Goal: Book appointment/travel/reservation

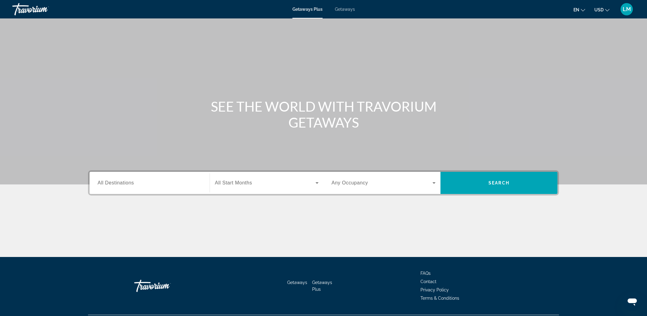
click at [344, 8] on span "Getaways" at bounding box center [345, 9] width 20 height 5
click at [130, 183] on span "All Destinations" at bounding box center [116, 182] width 36 height 5
click at [130, 183] on input "Destination All Destinations" at bounding box center [150, 183] width 104 height 7
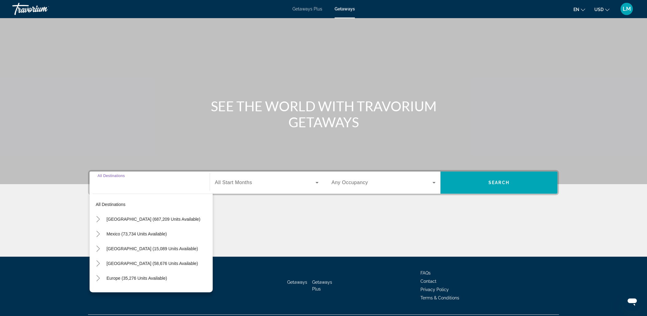
scroll to position [16, 0]
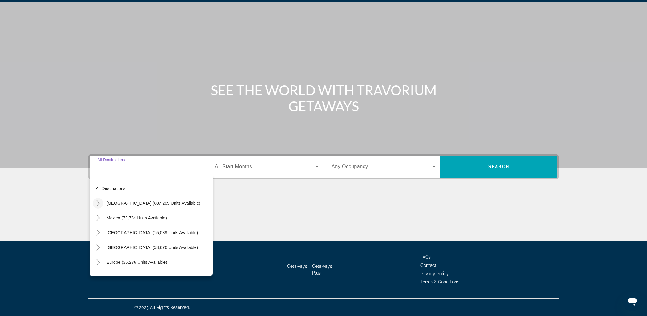
click at [95, 205] on icon "Toggle United States (687,209 units available)" at bounding box center [98, 203] width 6 height 6
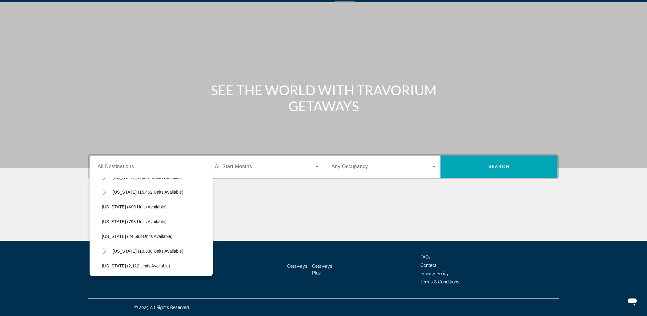
scroll to position [445, 0]
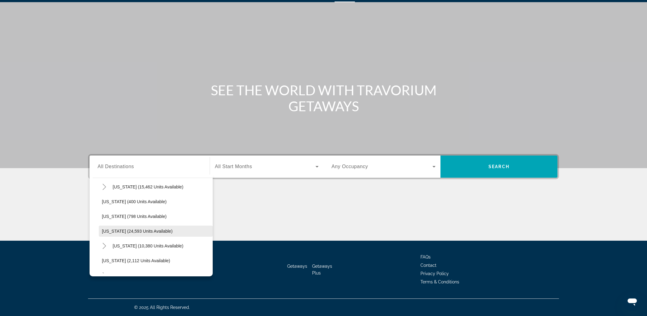
click at [127, 231] on span "[US_STATE] (24,593 units available)" at bounding box center [137, 231] width 71 height 5
type input "**********"
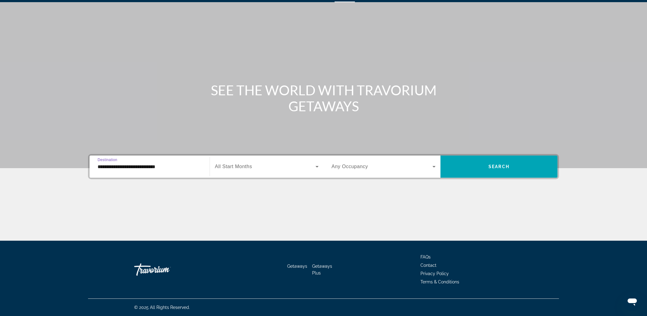
click at [237, 169] on span "All Start Months" at bounding box center [233, 166] width 37 height 5
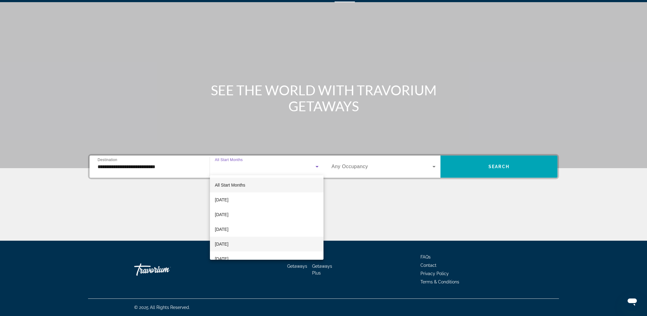
click at [228, 247] on span "[DATE]" at bounding box center [222, 244] width 14 height 7
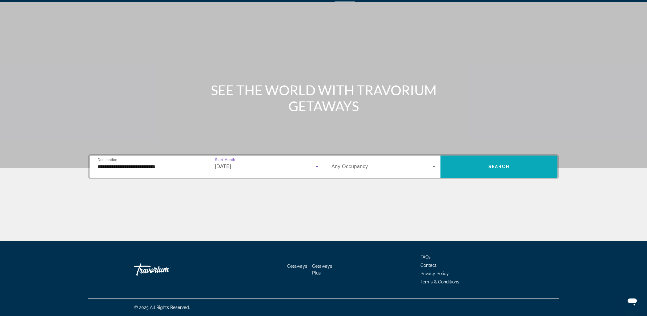
click at [490, 170] on span "Search widget" at bounding box center [498, 166] width 117 height 15
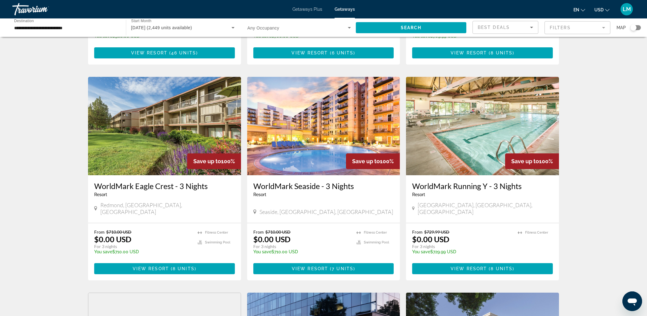
scroll to position [434, 0]
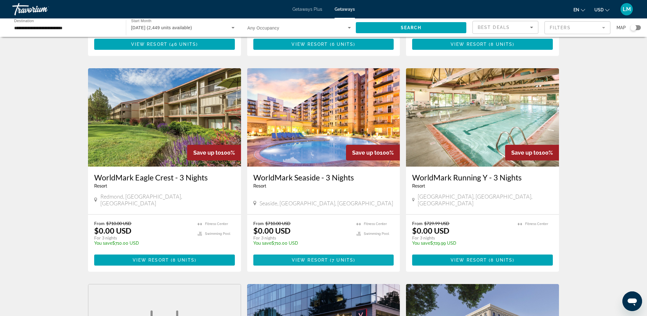
click at [320, 258] on span "View Resort" at bounding box center [310, 260] width 36 height 5
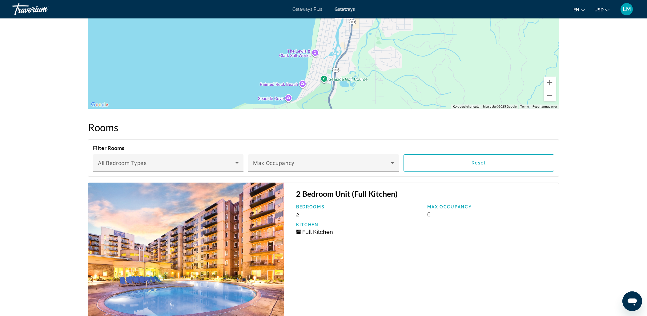
scroll to position [1104, 0]
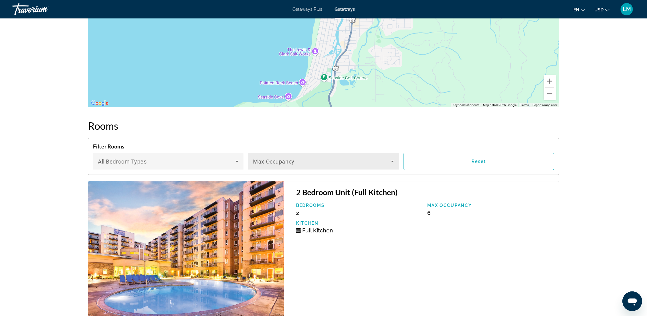
click at [393, 158] on icon "Main content" at bounding box center [392, 161] width 7 height 7
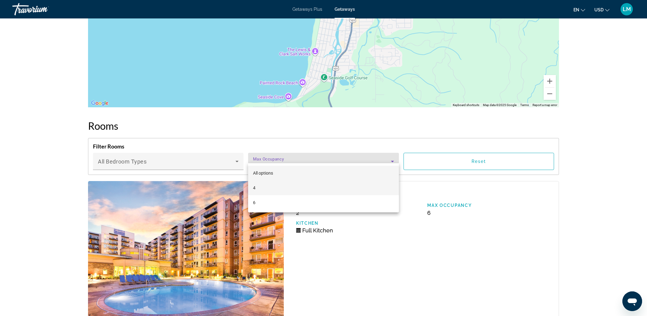
click at [278, 187] on mat-option "4" at bounding box center [323, 188] width 151 height 15
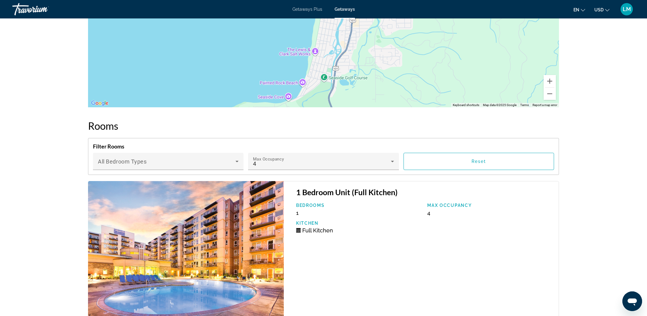
click at [391, 158] on icon "Main content" at bounding box center [392, 161] width 7 height 7
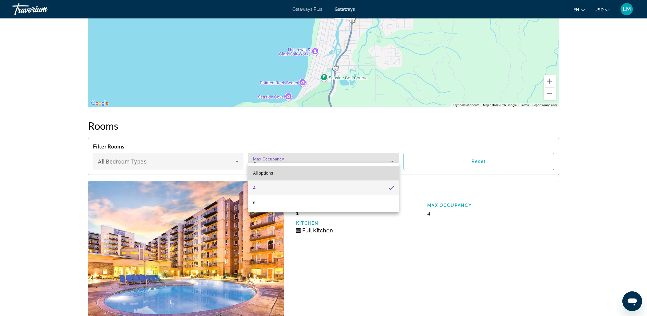
click at [295, 171] on mat-option "All options" at bounding box center [323, 173] width 151 height 15
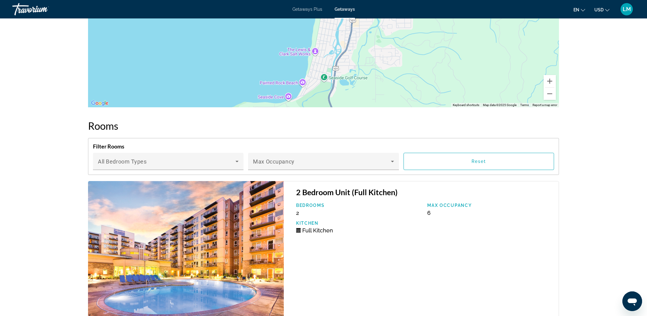
drag, startPoint x: 596, startPoint y: 171, endPoint x: 588, endPoint y: 188, distance: 19.3
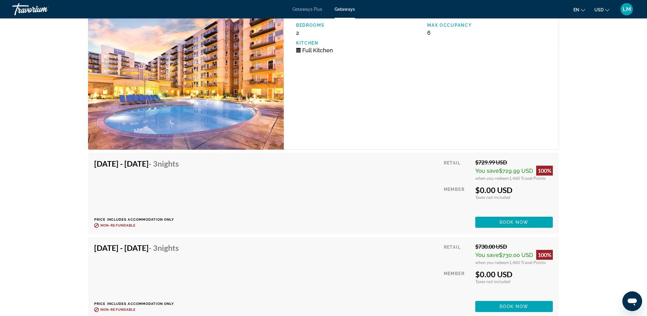
scroll to position [1284, 0]
click at [525, 220] on span "Book now" at bounding box center [514, 222] width 29 height 5
